Goal: Book appointment/travel/reservation

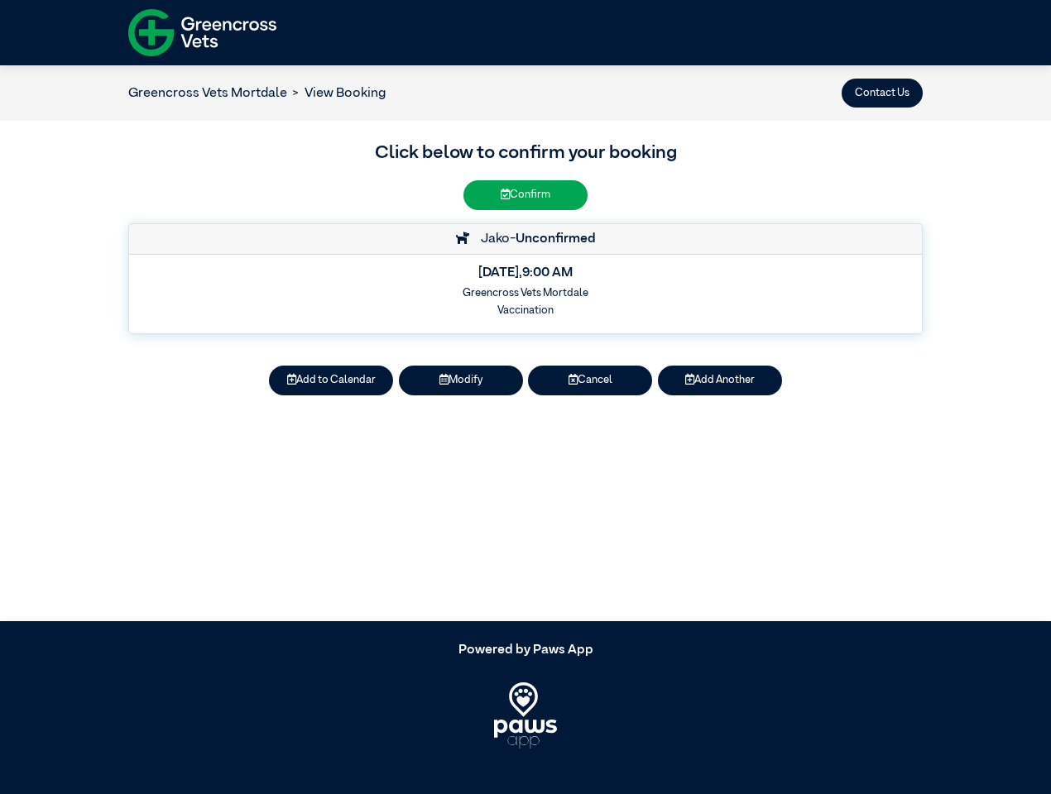
click at [882, 93] on button "Contact Us" at bounding box center [881, 93] width 81 height 29
click at [331, 380] on button "Add to Calendar" at bounding box center [331, 380] width 124 height 29
click at [461, 380] on button "Modify" at bounding box center [461, 380] width 124 height 29
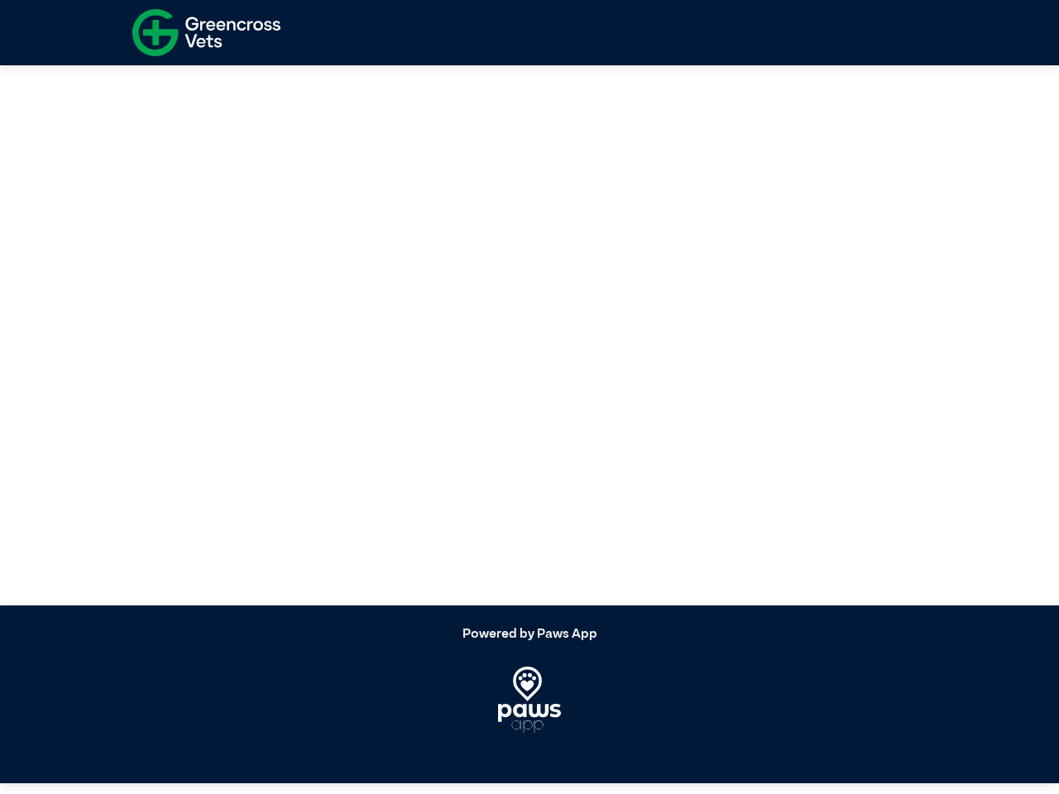
click at [590, 380] on article at bounding box center [529, 328] width 1059 height 556
click at [720, 380] on article at bounding box center [529, 328] width 1059 height 556
